Goal: Information Seeking & Learning: Learn about a topic

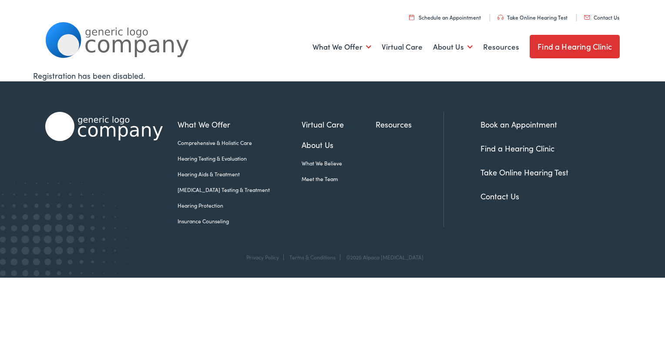
click at [186, 222] on link "Insurance Counseling" at bounding box center [240, 221] width 124 height 8
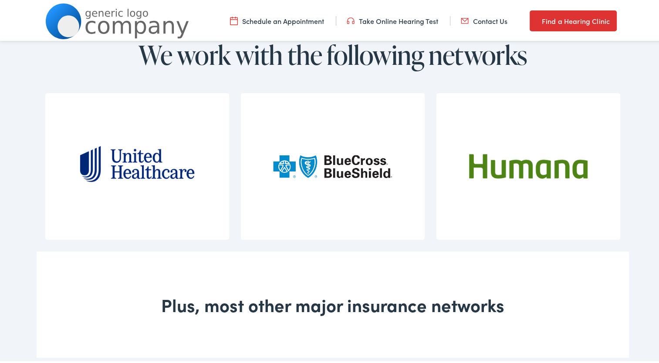
scroll to position [624, 0]
